Goal: Find contact information: Find contact information

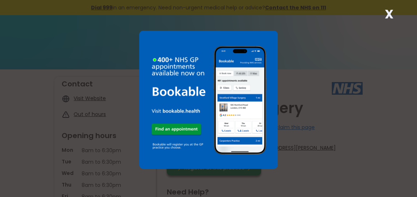
click at [184, 125] on img at bounding box center [208, 100] width 138 height 138
click at [388, 11] on strong "X" at bounding box center [388, 13] width 9 height 17
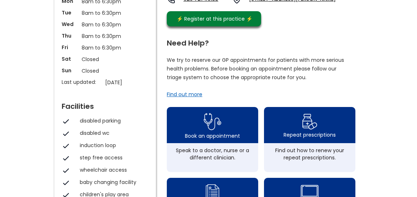
scroll to position [151, 0]
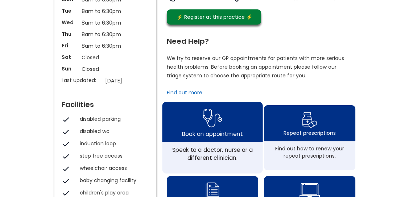
click at [208, 128] on img at bounding box center [212, 118] width 19 height 24
